Goal: Download file/media

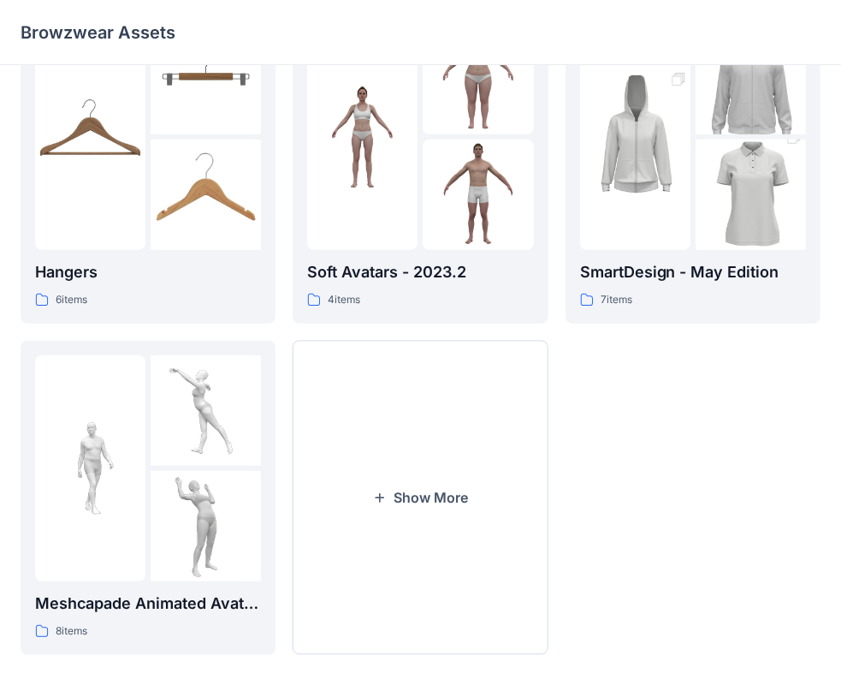
scroll to position [408, 0]
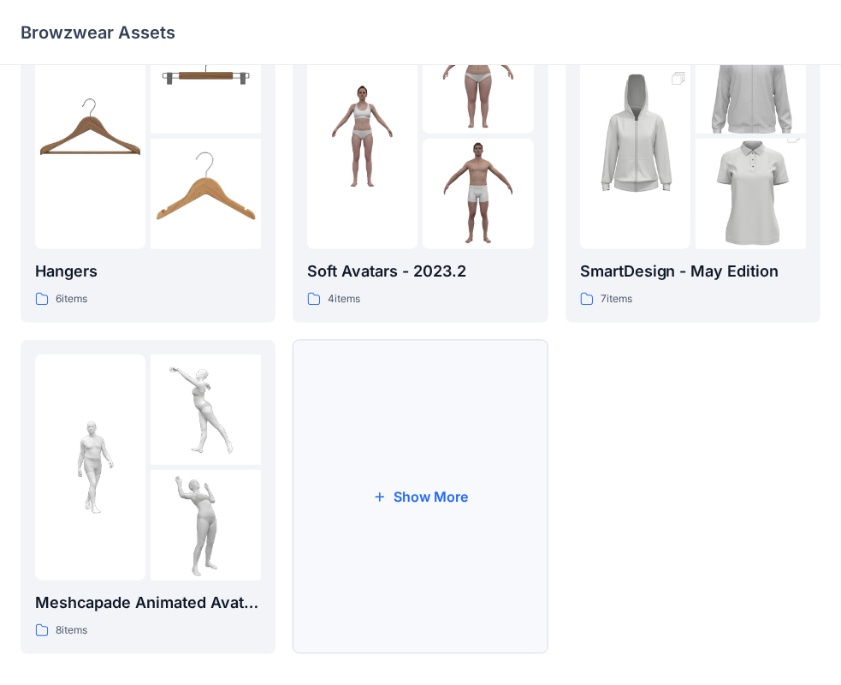
click at [408, 497] on button "Show More" at bounding box center [420, 497] width 255 height 314
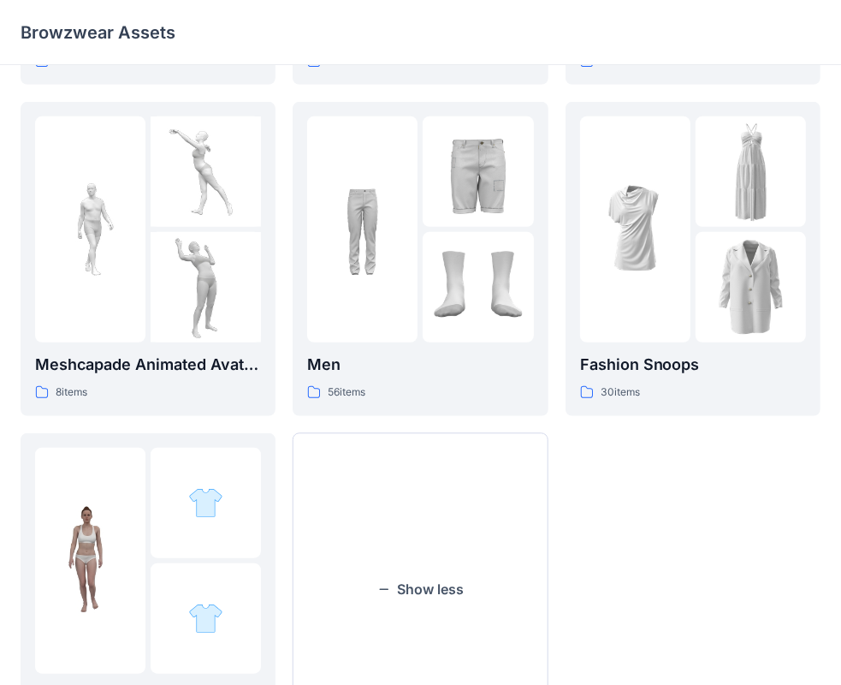
scroll to position [654, 0]
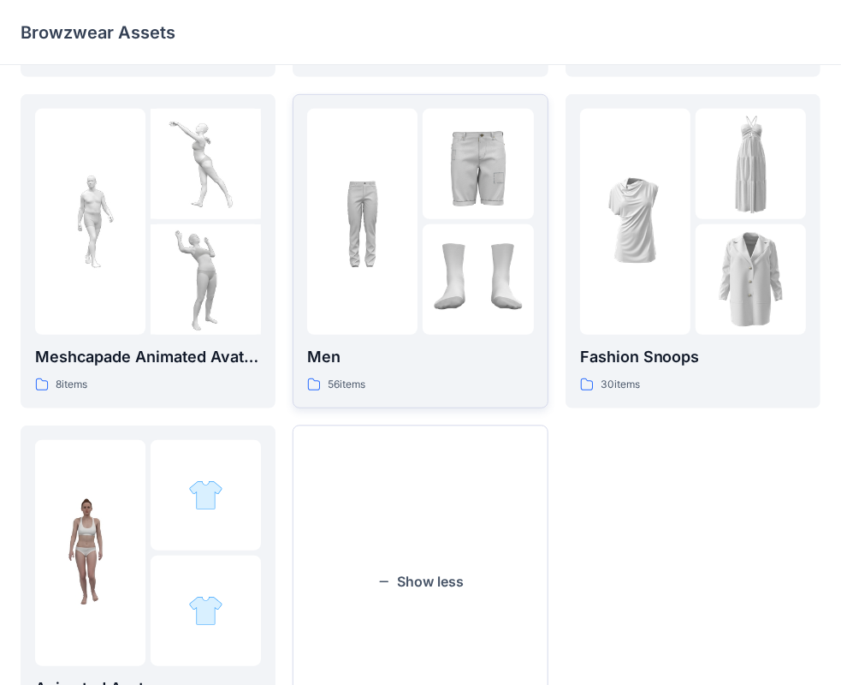
click at [425, 286] on img at bounding box center [478, 279] width 110 height 110
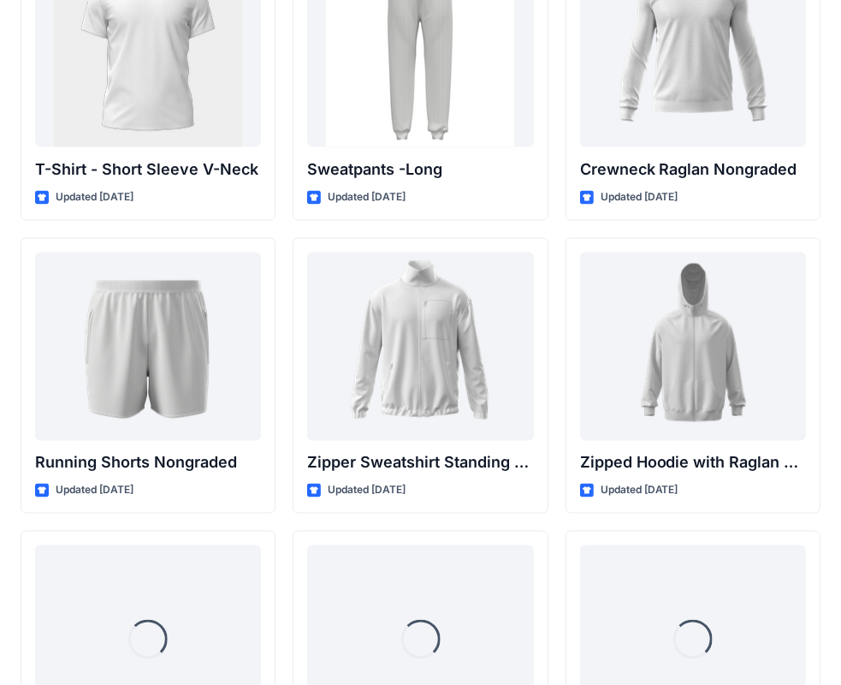
scroll to position [1916, 0]
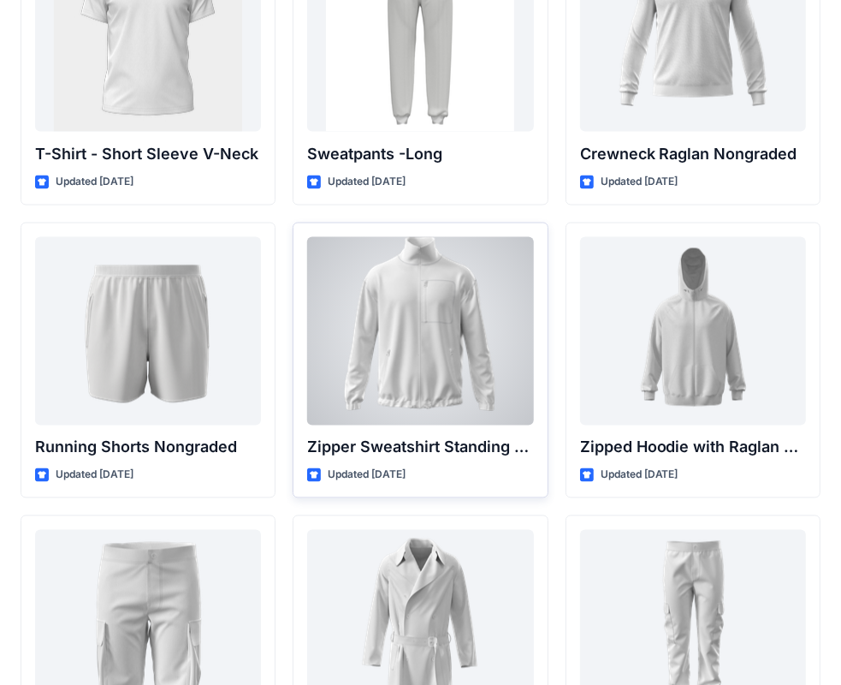
click at [402, 350] on div at bounding box center [420, 331] width 226 height 188
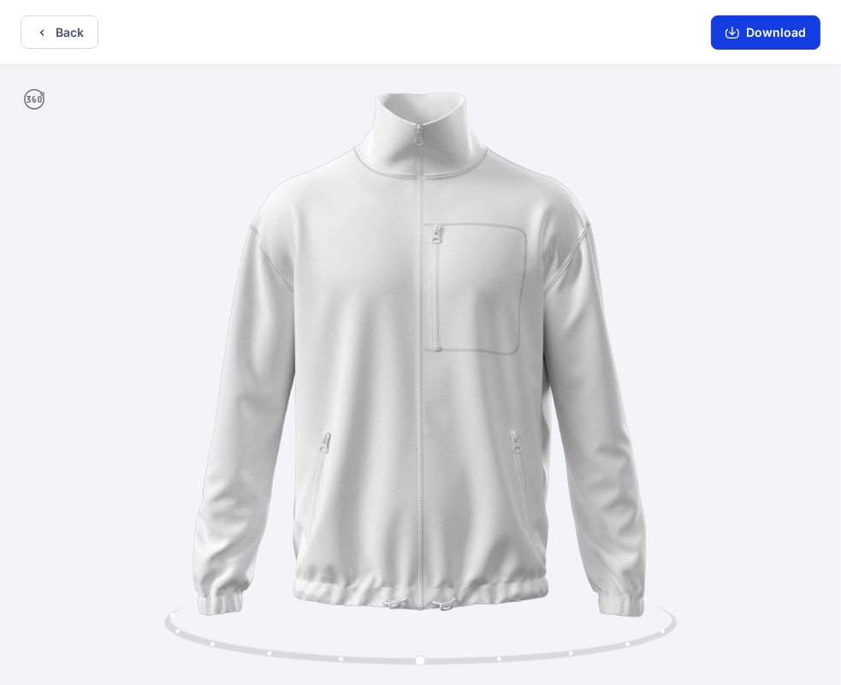
click at [757, 39] on button "Download" at bounding box center [766, 32] width 110 height 34
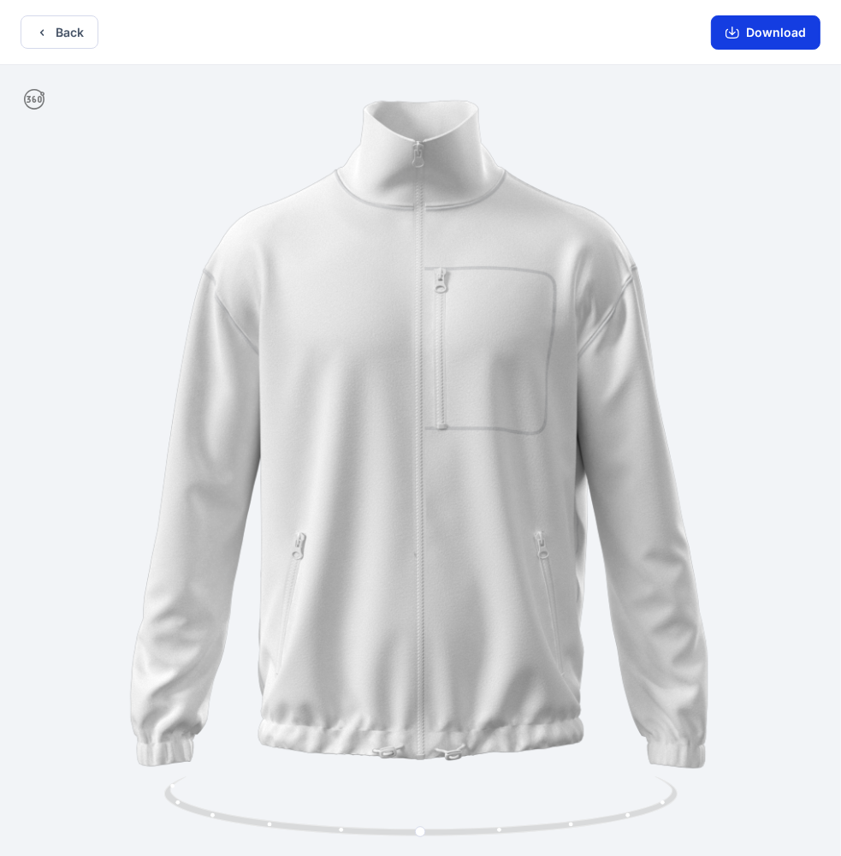
click at [753, 37] on button "Download" at bounding box center [766, 32] width 110 height 34
